Goal: Find specific page/section: Find specific page/section

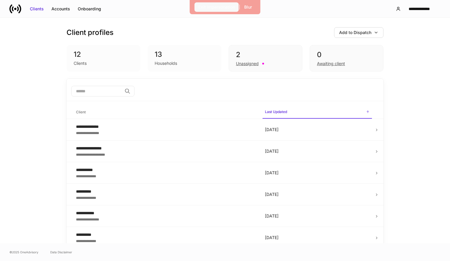
click at [207, 6] on div "Exit Impersonation" at bounding box center [216, 7] width 37 height 6
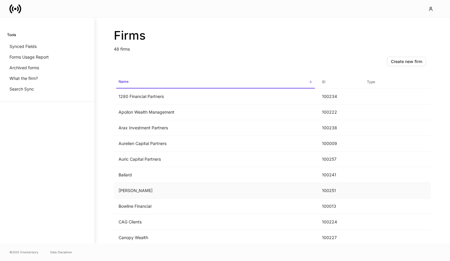
scroll to position [266, 0]
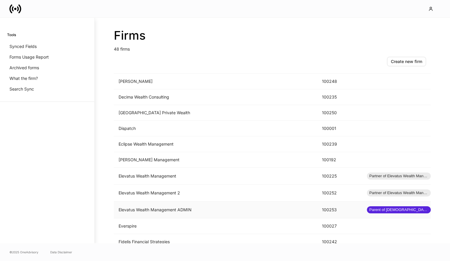
click at [168, 207] on td "Elevatus Wealth Management ADMIN" at bounding box center [215, 209] width 203 height 17
